Goal: Navigation & Orientation: Find specific page/section

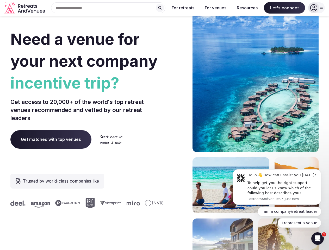
click at [164, 125] on div "Need a venue for your next company incentive trip? Get access to 20,000+ of the…" at bounding box center [164, 156] width 308 height 314
click at [108, 8] on div "Search Popular Destinations [GEOGRAPHIC_DATA], [GEOGRAPHIC_DATA] [GEOGRAPHIC_DA…" at bounding box center [106, 7] width 118 height 11
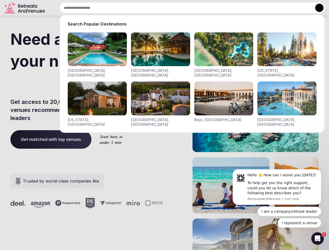
click at [160, 8] on input "text" at bounding box center [191, 7] width 265 height 11
click at [183, 8] on input "text" at bounding box center [191, 7] width 265 height 11
click at [215, 8] on input "text" at bounding box center [191, 7] width 265 height 11
click at [247, 8] on input "text" at bounding box center [191, 7] width 265 height 11
click at [284, 8] on input "text" at bounding box center [191, 7] width 265 height 11
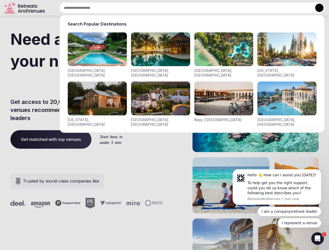
click at [316, 8] on button at bounding box center [319, 8] width 8 height 8
